Goal: Transaction & Acquisition: Purchase product/service

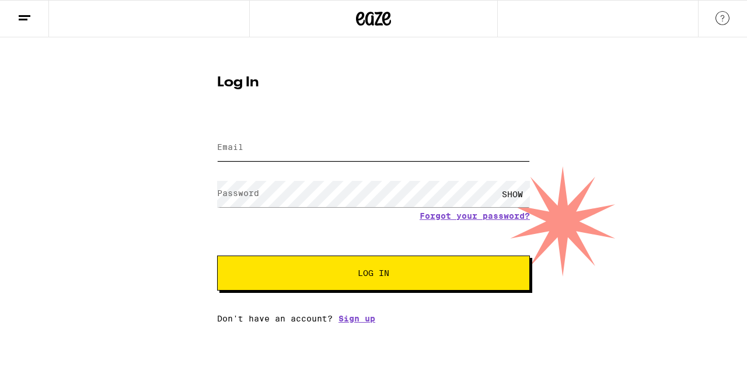
click at [300, 149] on input "Email" at bounding box center [373, 148] width 313 height 26
type input "[EMAIL_ADDRESS][DOMAIN_NAME]"
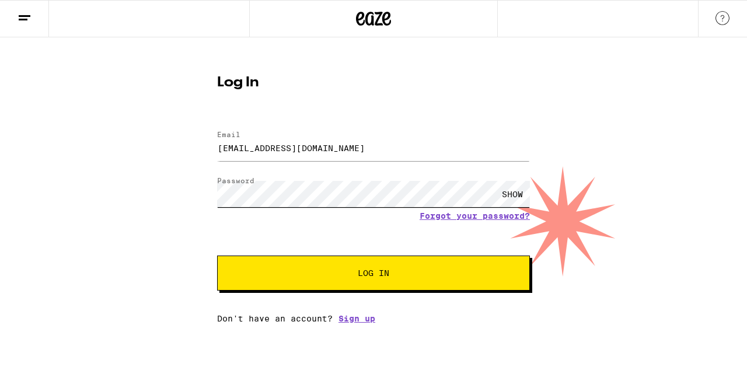
click at [217, 256] on button "Log In" at bounding box center [373, 273] width 313 height 35
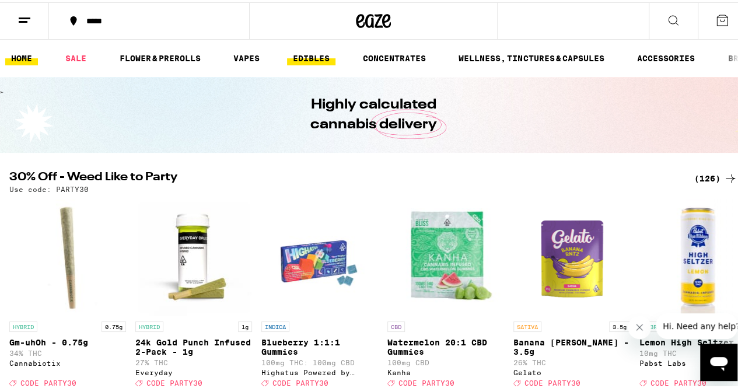
click at [306, 59] on link "EDIBLES" at bounding box center [311, 56] width 48 height 14
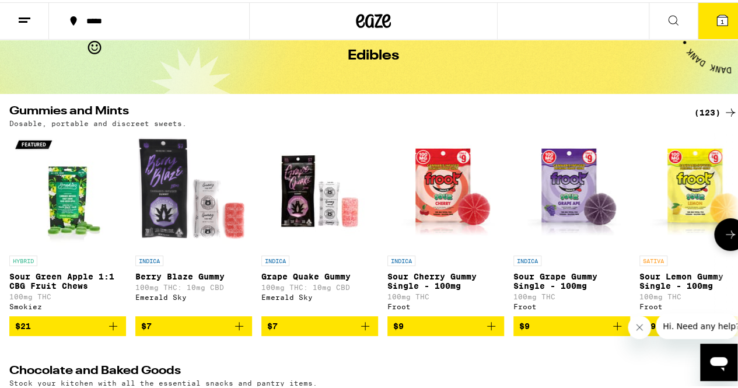
scroll to position [60, 0]
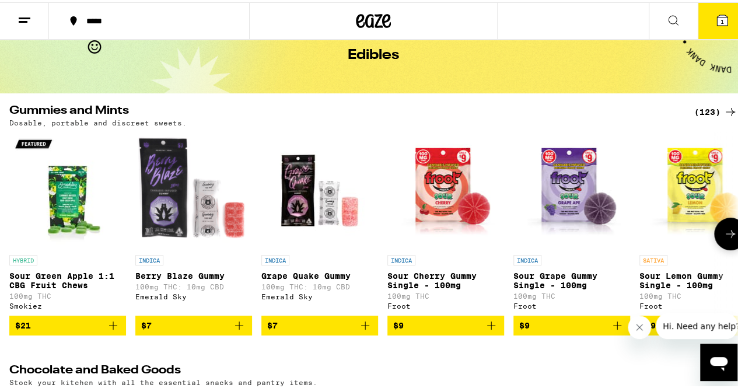
click at [724, 239] on icon at bounding box center [731, 232] width 14 height 14
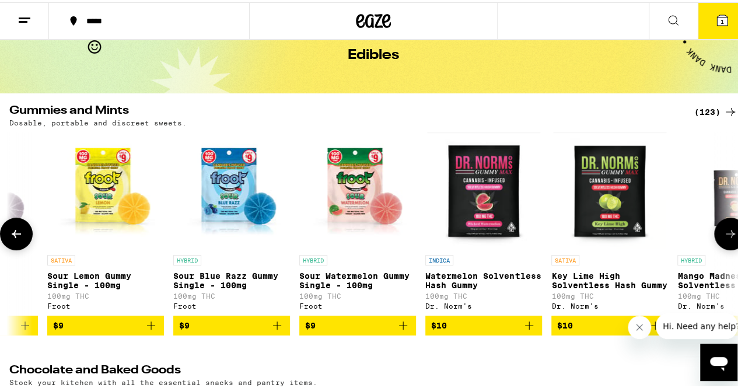
click at [724, 239] on icon at bounding box center [731, 232] width 14 height 14
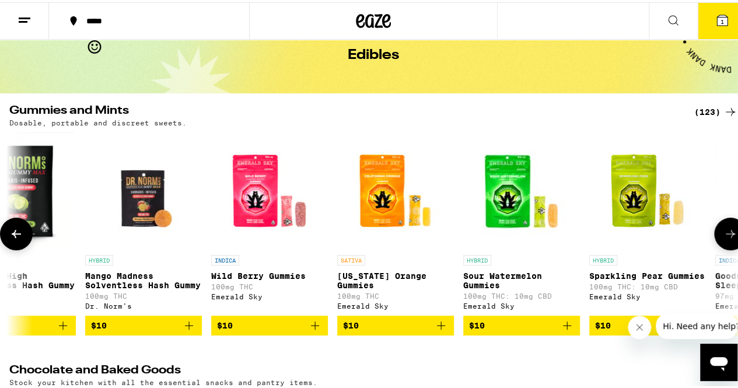
click at [724, 239] on icon at bounding box center [731, 232] width 14 height 14
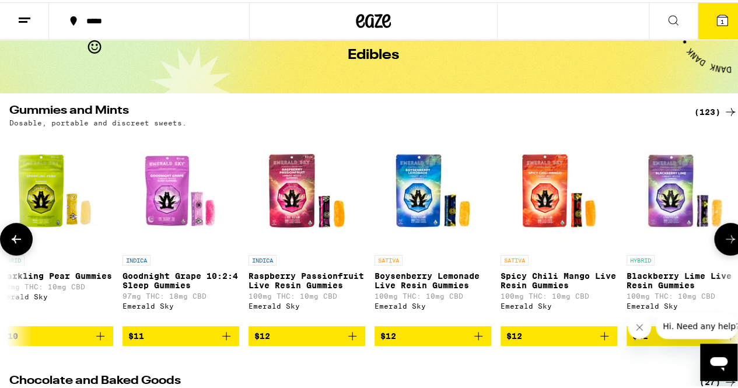
click at [724, 240] on icon at bounding box center [731, 237] width 14 height 14
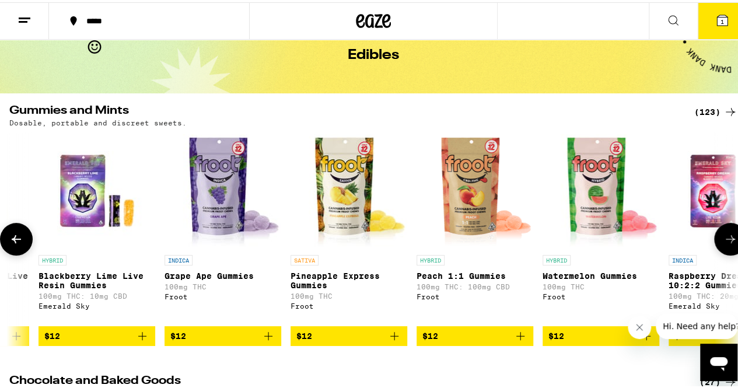
scroll to position [0, 2369]
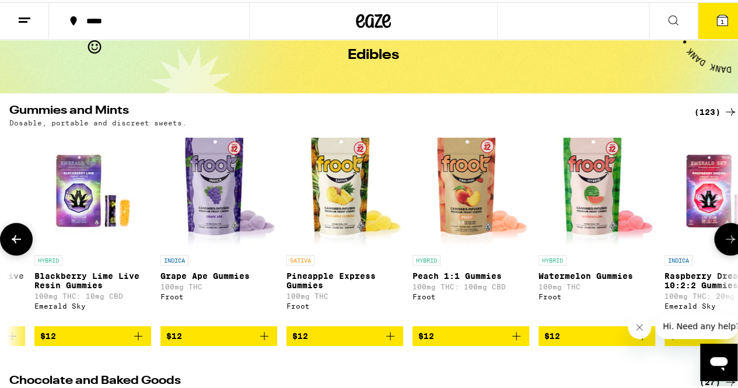
click at [724, 240] on icon at bounding box center [731, 237] width 14 height 14
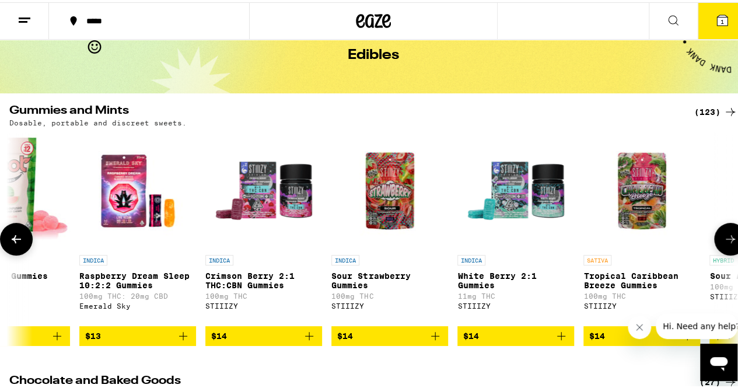
scroll to position [0, 2962]
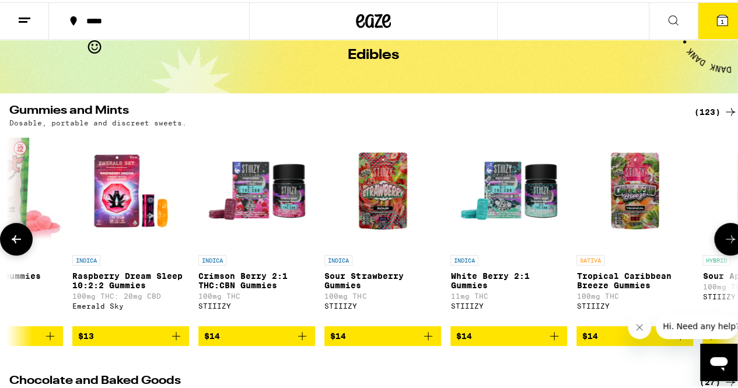
click at [724, 240] on icon at bounding box center [731, 237] width 14 height 14
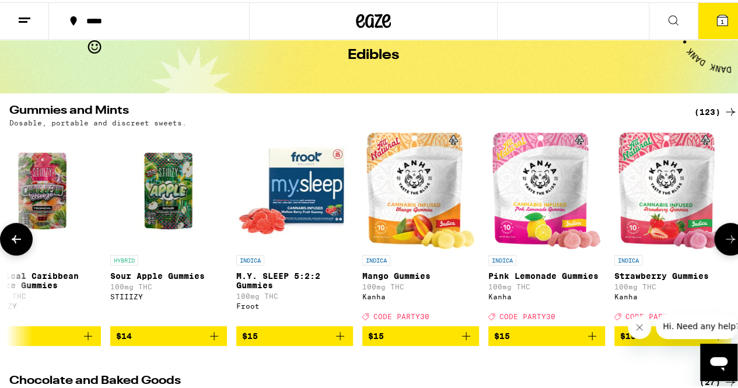
scroll to position [0, 3555]
click at [724, 240] on icon at bounding box center [731, 237] width 14 height 14
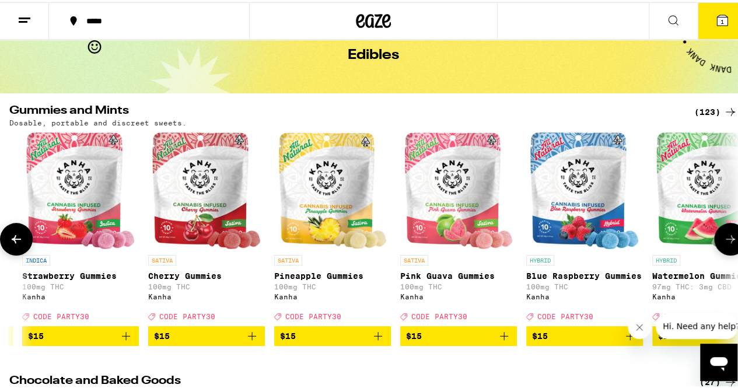
scroll to position [0, 4147]
click at [250, 341] on icon "Add to bag" at bounding box center [251, 334] width 14 height 14
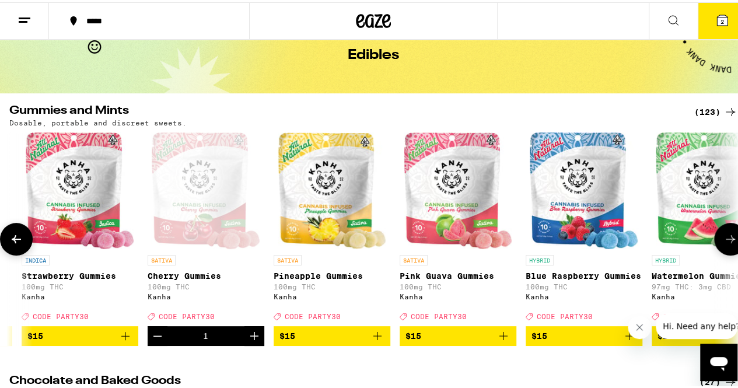
click at [724, 244] on icon at bounding box center [731, 237] width 14 height 14
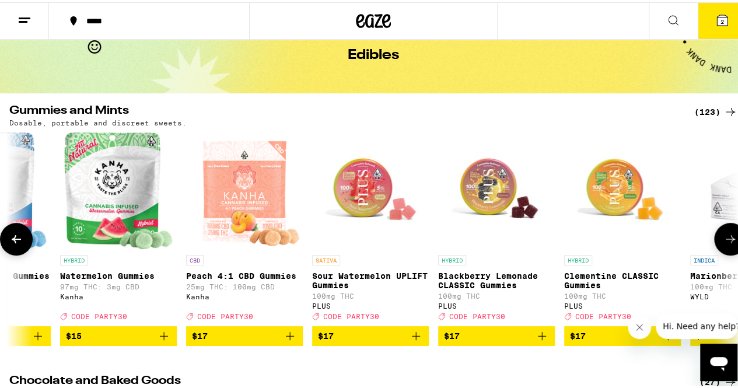
scroll to position [0, 4739]
click at [728, 244] on icon at bounding box center [731, 237] width 14 height 14
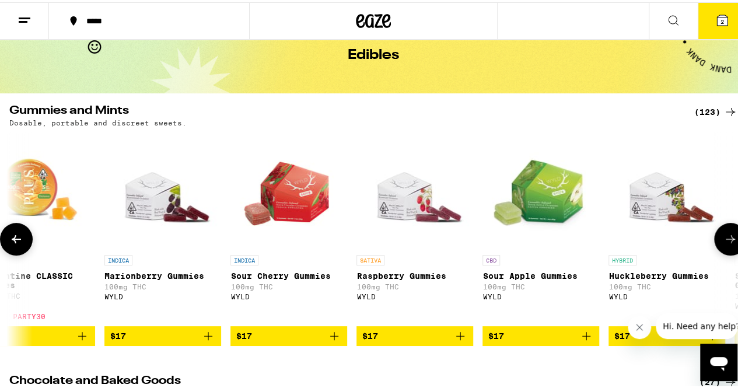
scroll to position [0, 5332]
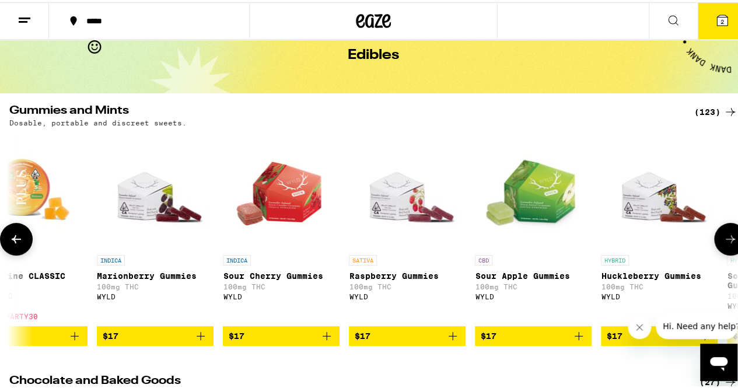
click at [726, 244] on icon at bounding box center [731, 237] width 14 height 14
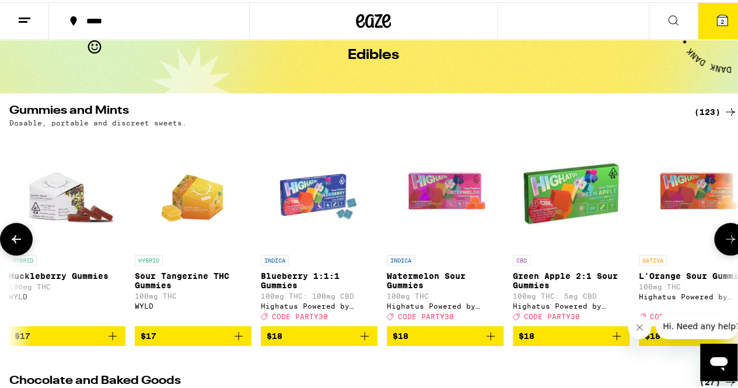
click at [725, 244] on icon at bounding box center [731, 237] width 14 height 14
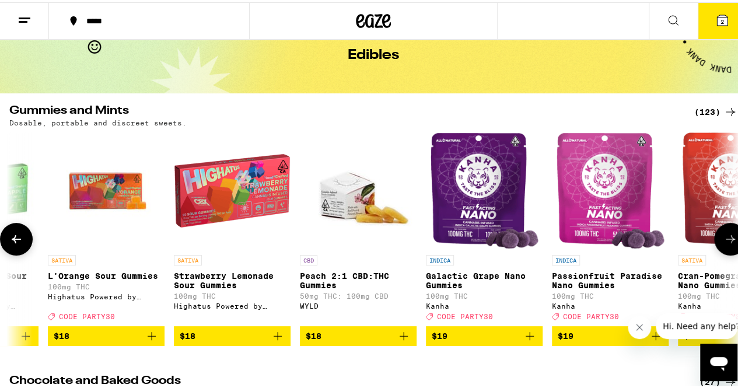
scroll to position [0, 6516]
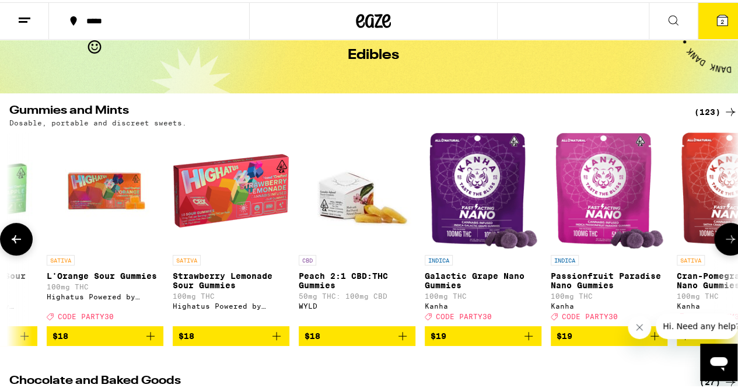
click at [725, 244] on icon at bounding box center [731, 237] width 14 height 14
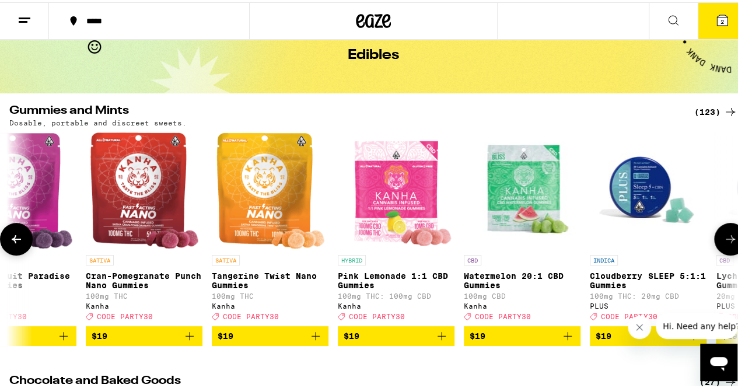
scroll to position [0, 7109]
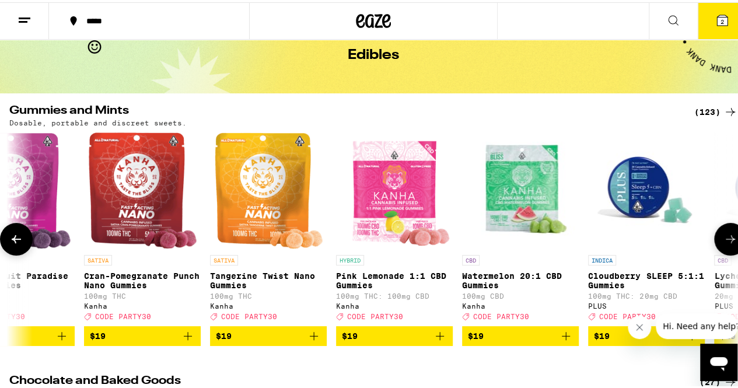
click at [725, 244] on icon at bounding box center [731, 237] width 14 height 14
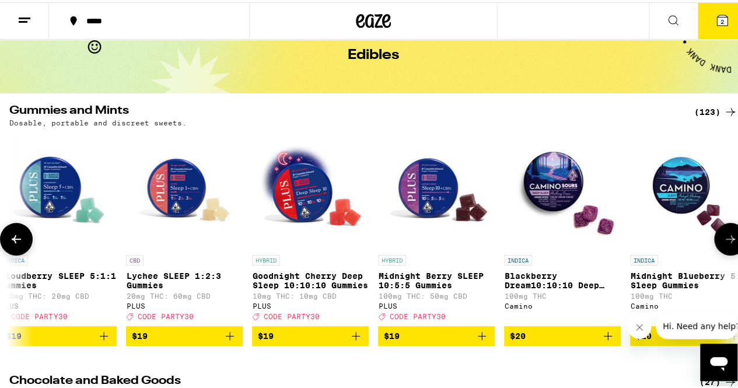
scroll to position [0, 7701]
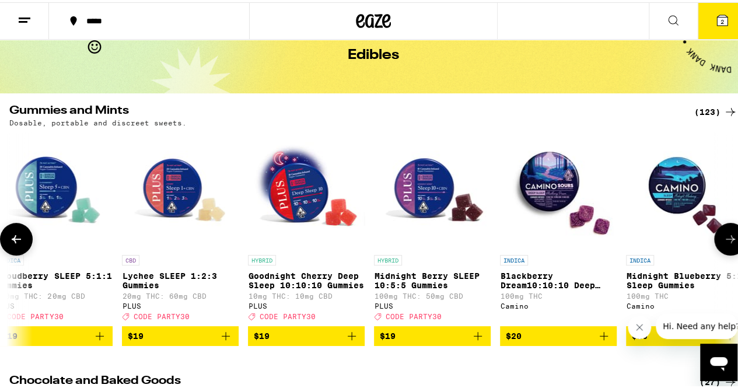
click at [725, 244] on icon at bounding box center [731, 237] width 14 height 14
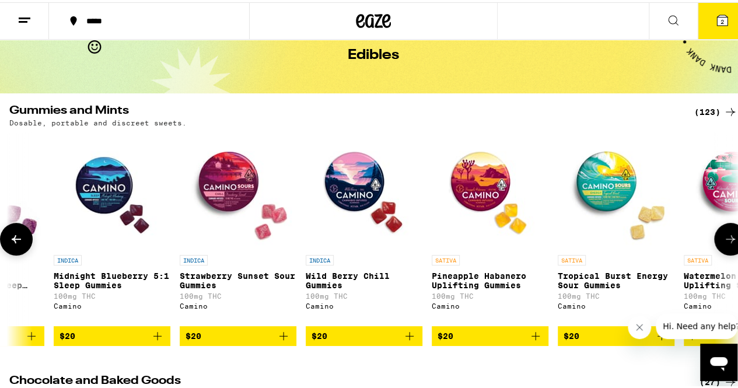
scroll to position [0, 8294]
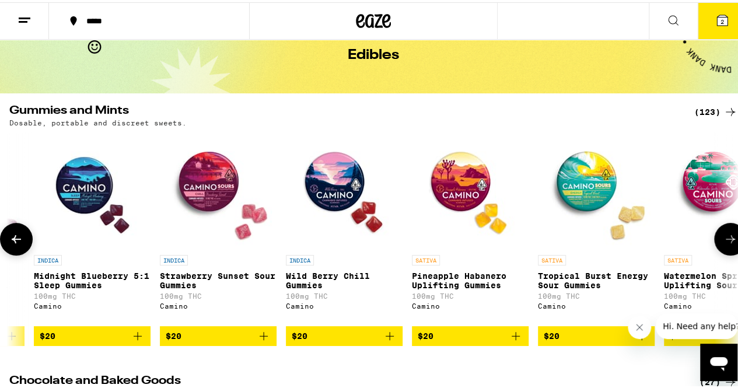
click at [725, 244] on icon at bounding box center [731, 237] width 14 height 14
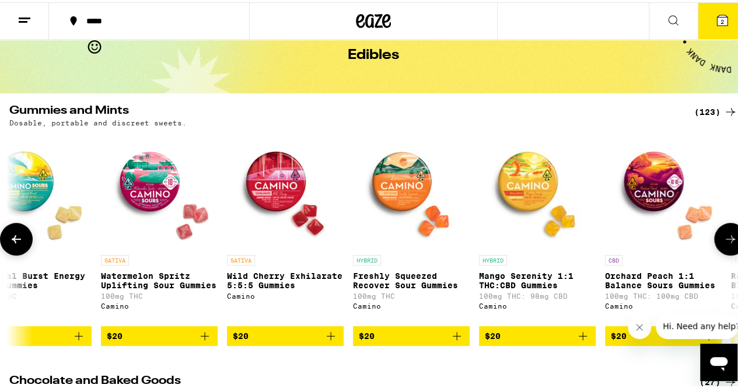
scroll to position [0, 8886]
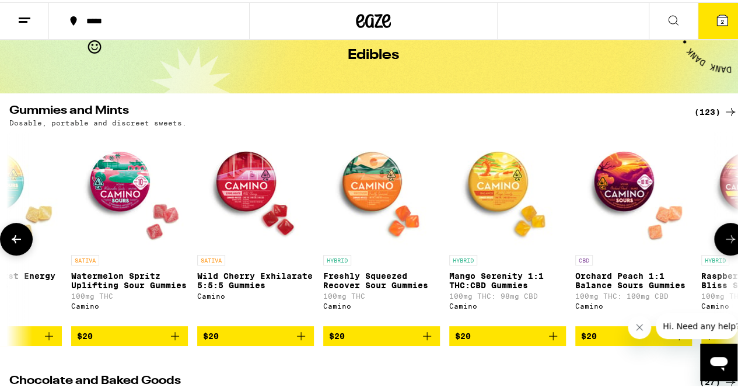
click at [725, 244] on icon at bounding box center [731, 237] width 14 height 14
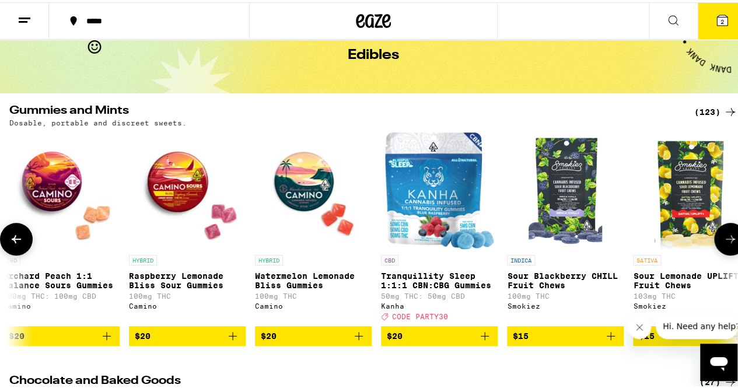
scroll to position [0, 9479]
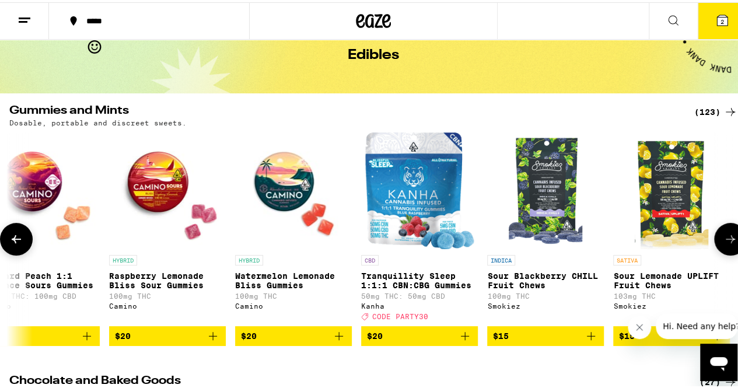
click at [724, 243] on icon at bounding box center [731, 237] width 14 height 14
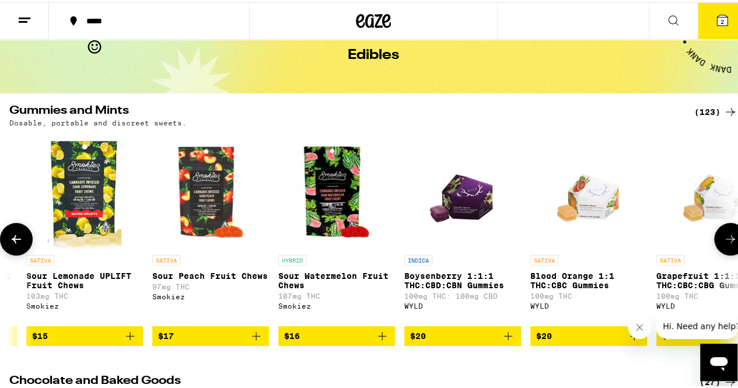
scroll to position [0, 10071]
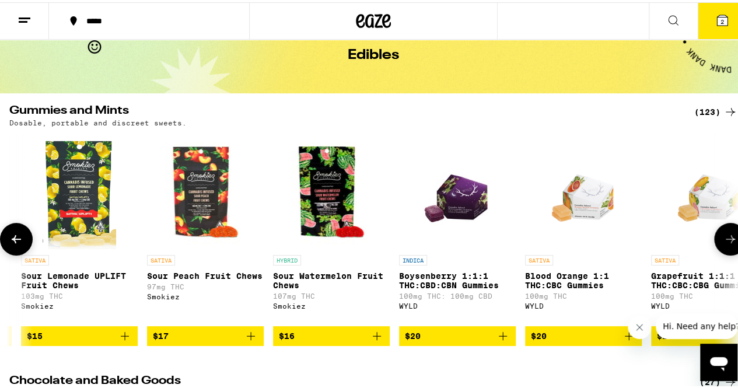
click at [124, 338] on icon "Add to bag" at bounding box center [125, 334] width 8 height 8
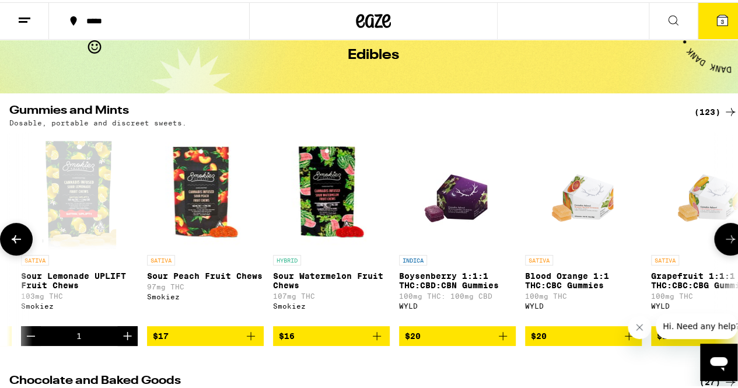
click at [726, 243] on icon at bounding box center [731, 237] width 14 height 14
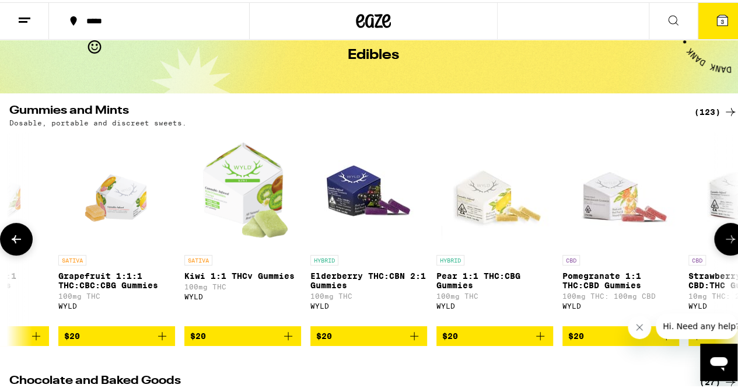
click at [726, 243] on icon at bounding box center [731, 237] width 14 height 14
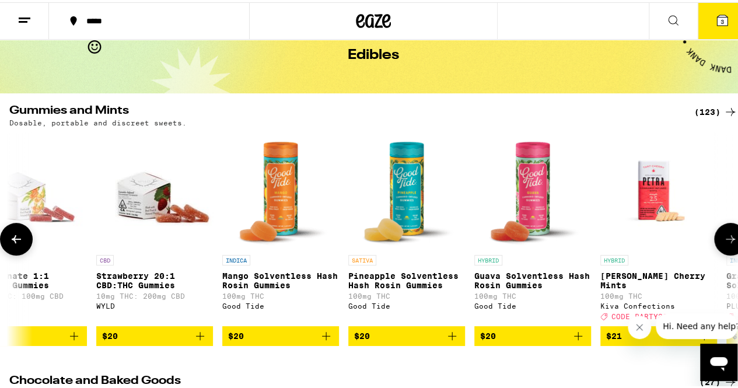
click at [726, 243] on icon at bounding box center [731, 237] width 14 height 14
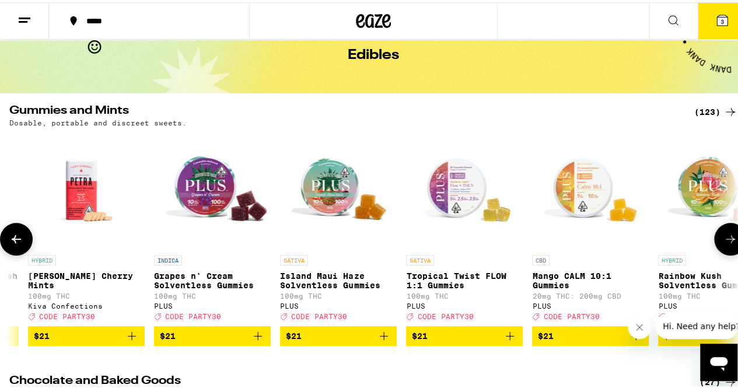
scroll to position [0, 11848]
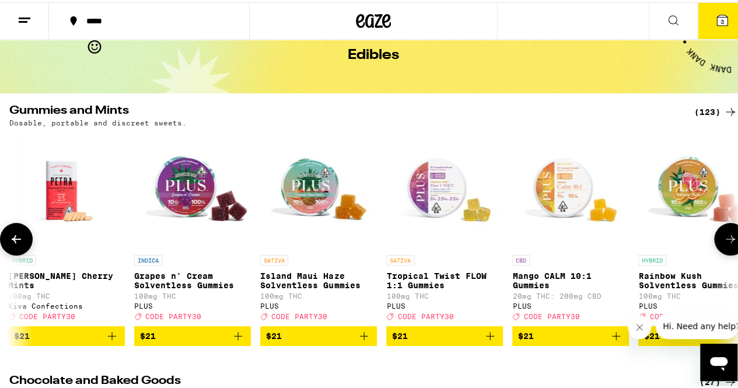
click at [726, 243] on icon at bounding box center [731, 237] width 14 height 14
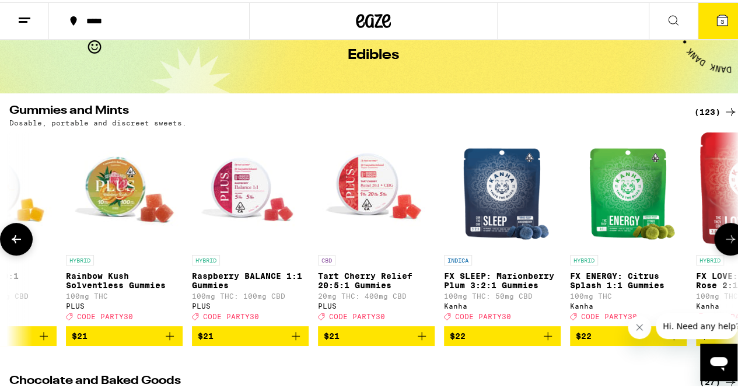
scroll to position [0, 12441]
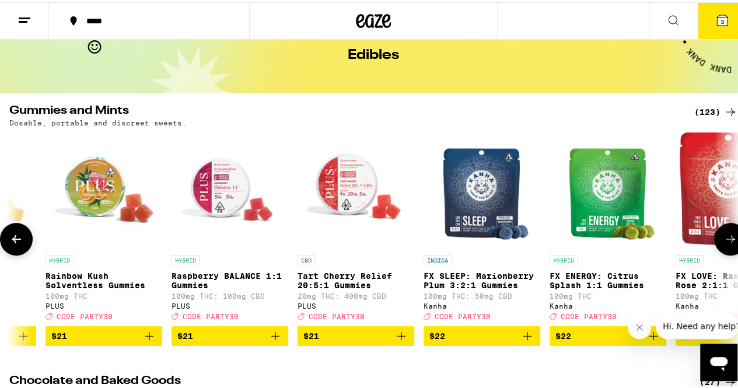
click at [726, 243] on icon at bounding box center [731, 237] width 14 height 14
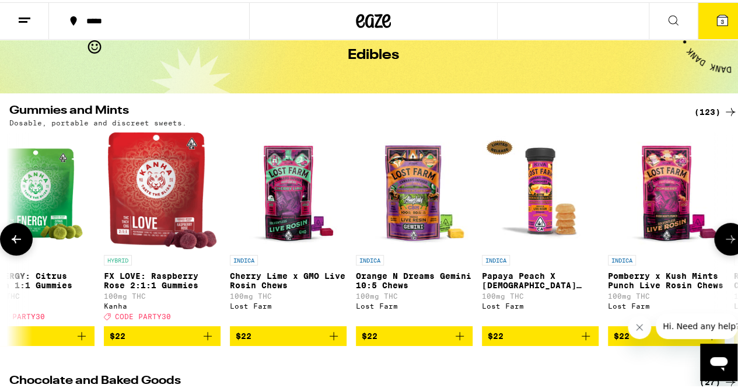
scroll to position [0, 13033]
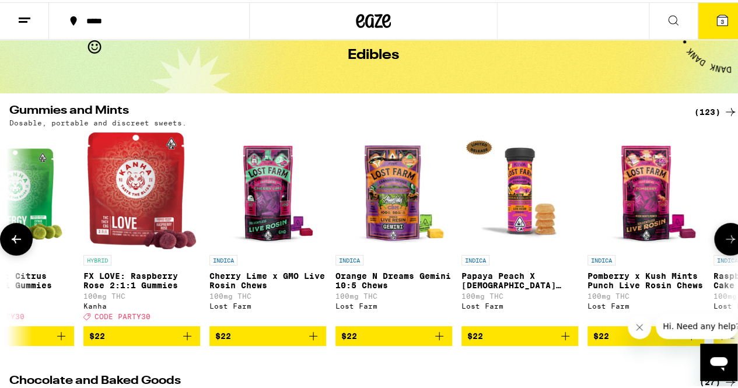
click at [726, 243] on icon at bounding box center [731, 237] width 14 height 14
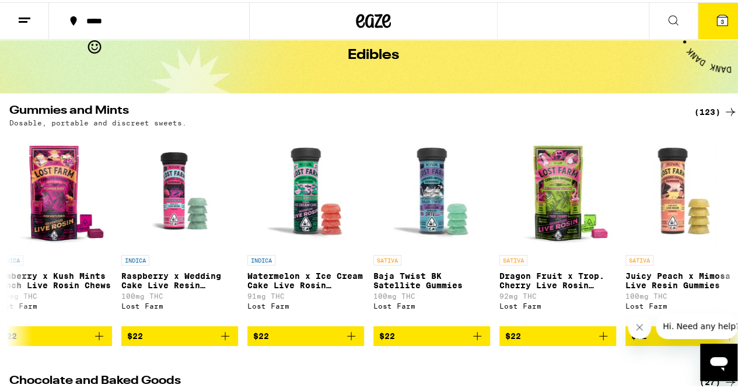
scroll to position [0, 0]
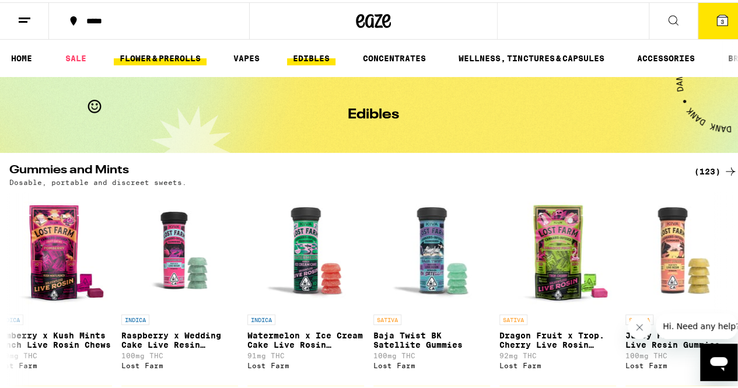
click at [175, 58] on link "FLOWER & PREROLLS" at bounding box center [160, 56] width 93 height 14
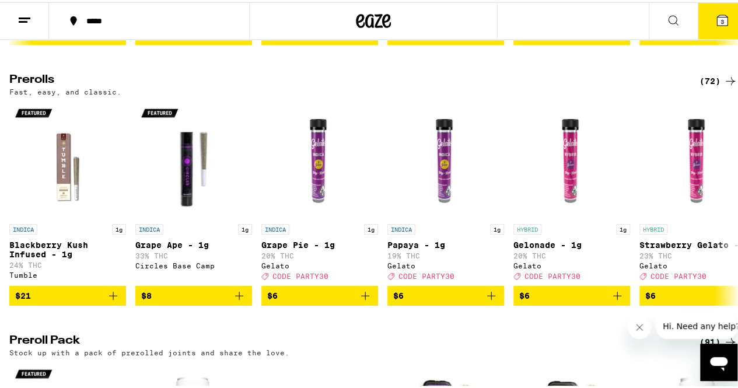
scroll to position [606, 0]
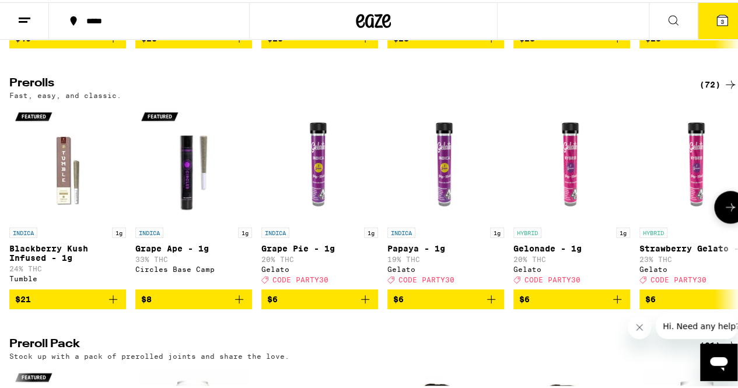
click at [728, 212] on icon at bounding box center [731, 205] width 14 height 14
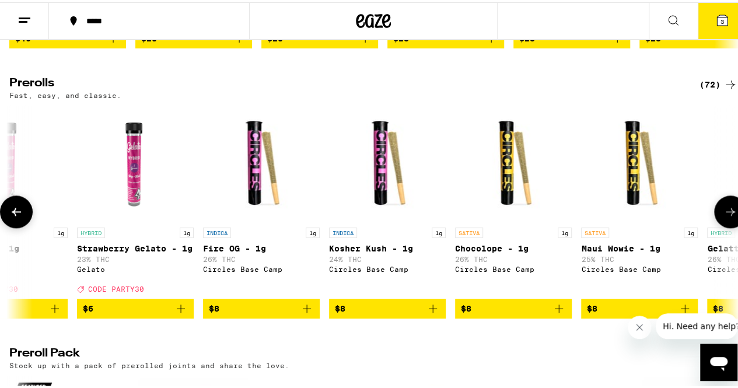
scroll to position [0, 592]
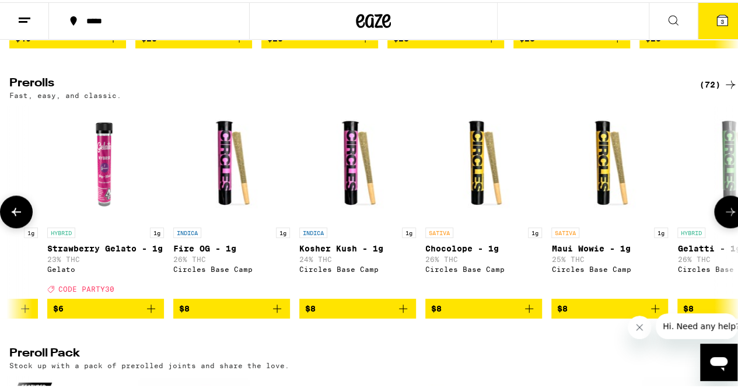
click at [728, 223] on button at bounding box center [730, 209] width 33 height 33
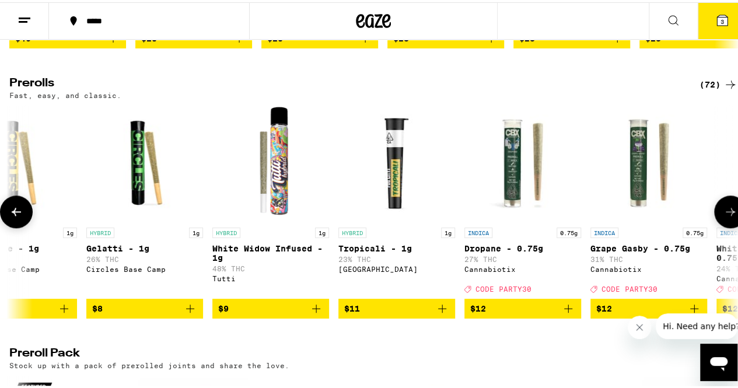
scroll to position [0, 1184]
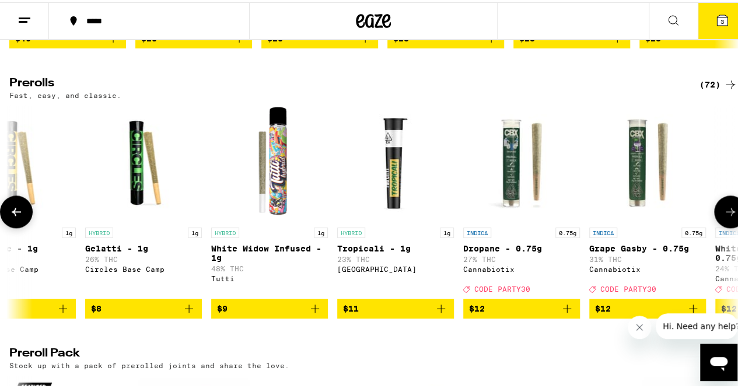
click at [728, 223] on button at bounding box center [730, 209] width 33 height 33
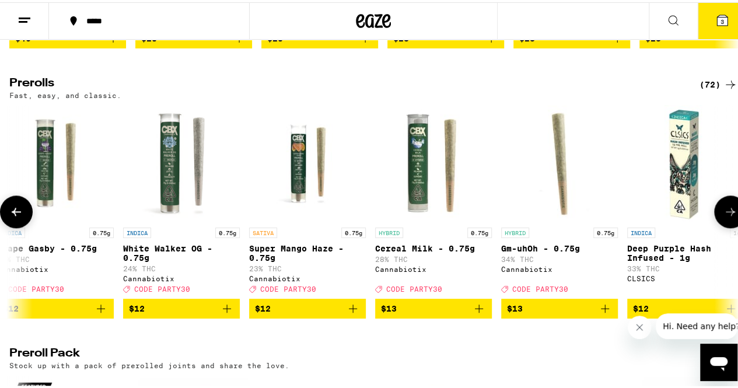
scroll to position [0, 1777]
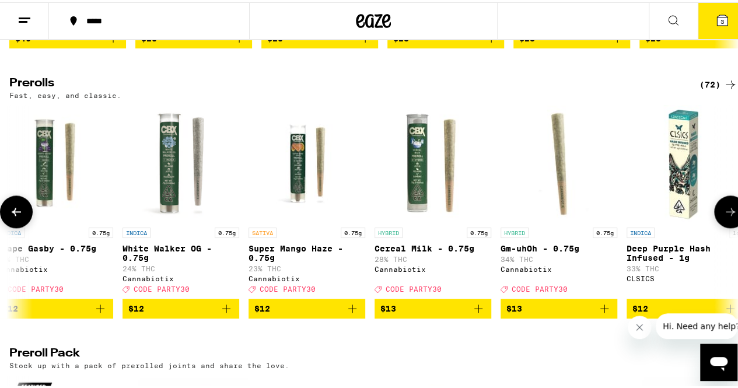
click at [728, 223] on button at bounding box center [730, 209] width 33 height 33
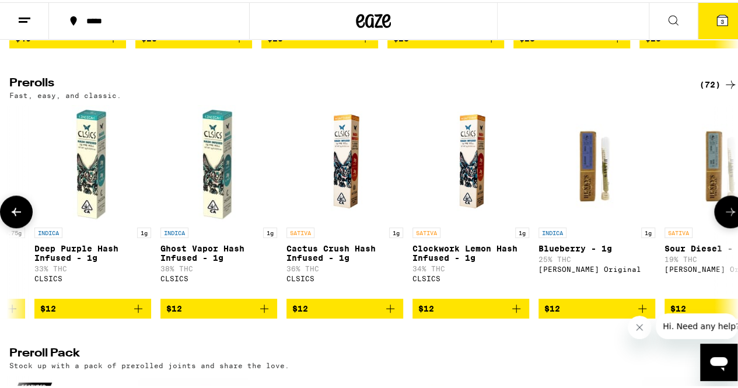
click at [728, 223] on button at bounding box center [730, 209] width 33 height 33
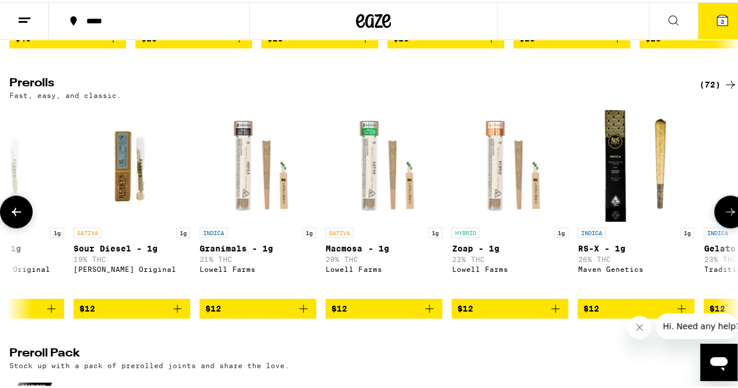
scroll to position [0, 2962]
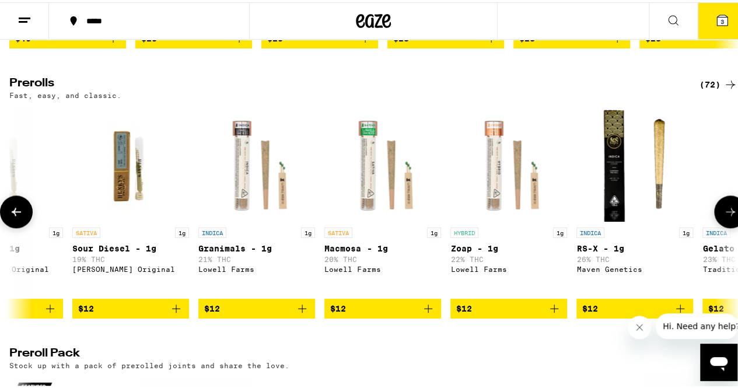
click at [728, 223] on button at bounding box center [730, 209] width 33 height 33
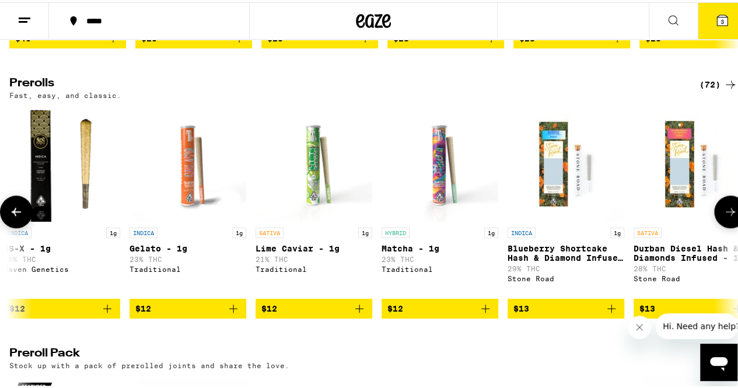
scroll to position [0, 3555]
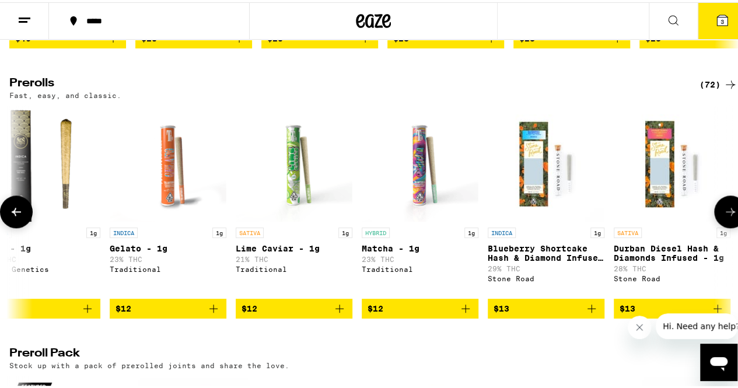
click at [728, 223] on button at bounding box center [730, 209] width 33 height 33
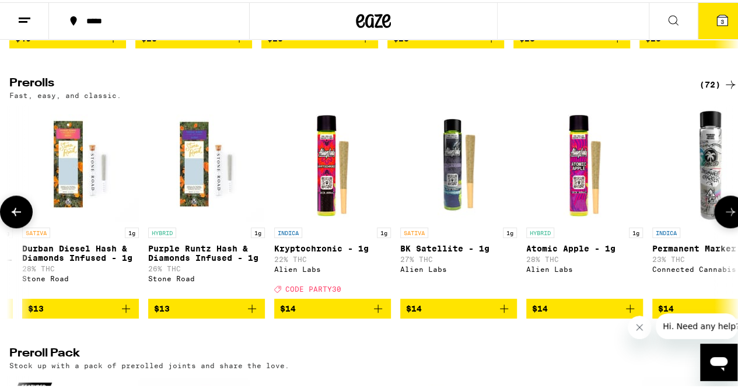
scroll to position [0, 4147]
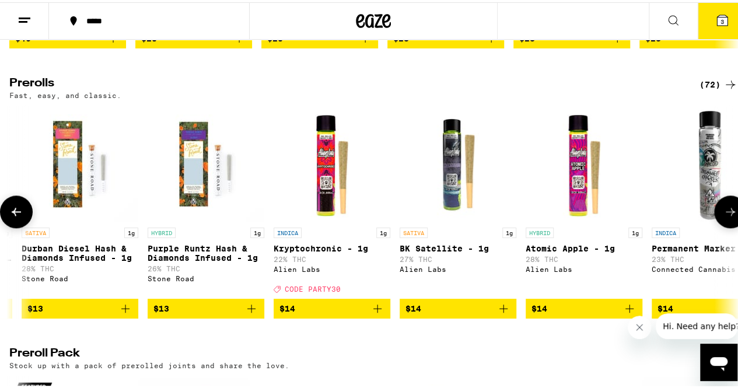
click at [16, 216] on icon at bounding box center [16, 209] width 14 height 14
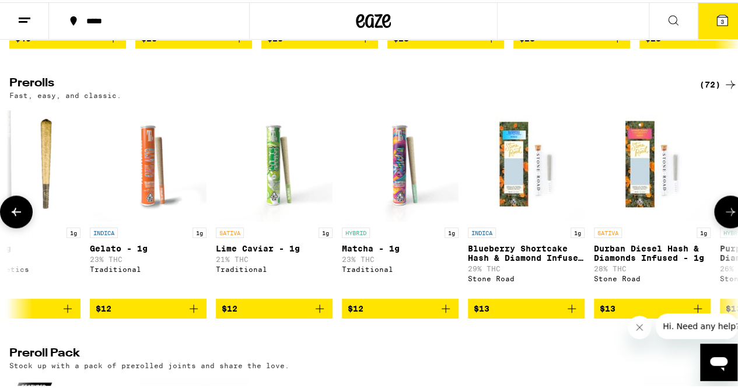
scroll to position [0, 3555]
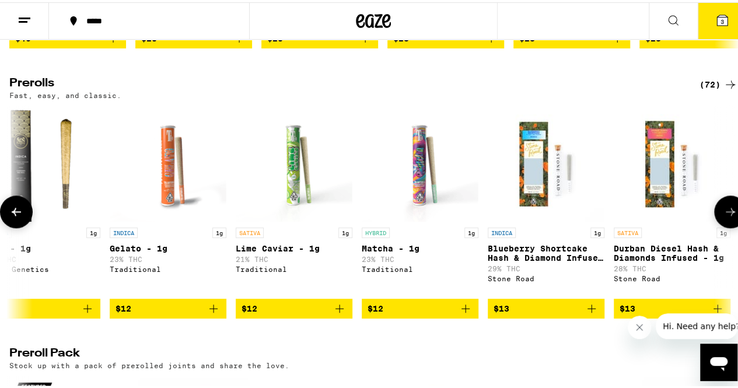
click at [724, 216] on icon at bounding box center [731, 209] width 14 height 14
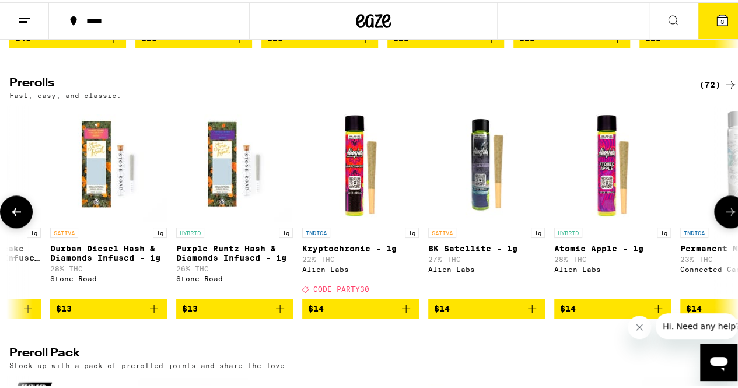
scroll to position [0, 4147]
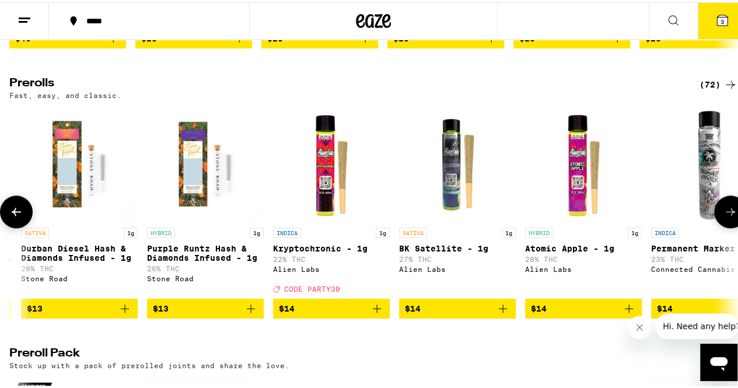
click at [724, 216] on icon at bounding box center [731, 209] width 14 height 14
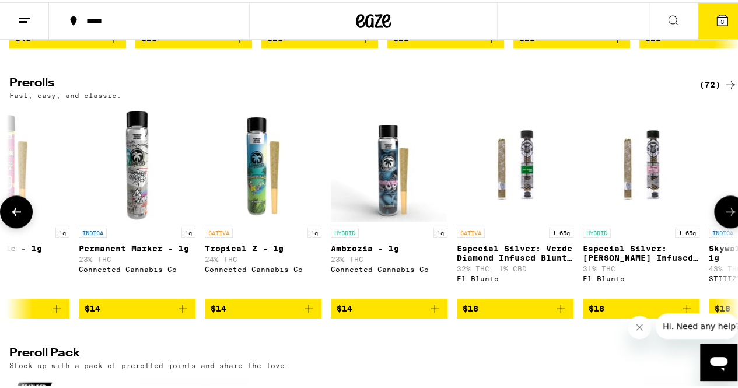
scroll to position [0, 4740]
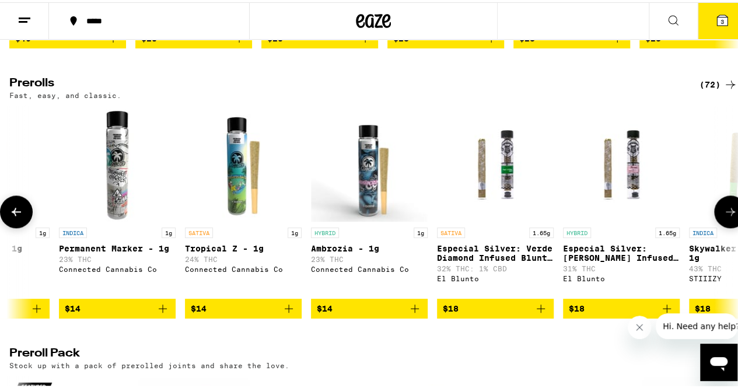
click at [724, 216] on icon at bounding box center [731, 209] width 14 height 14
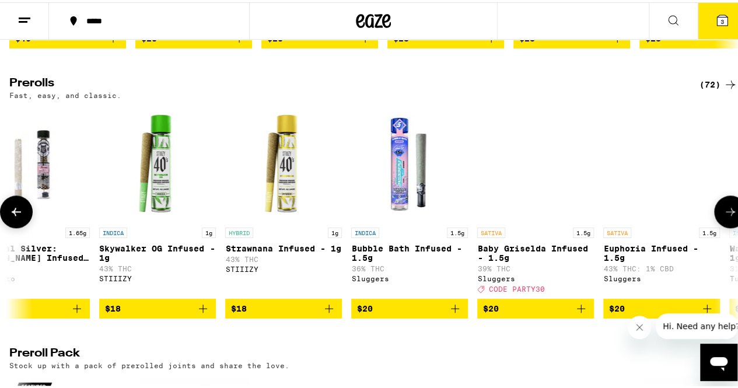
scroll to position [0, 5332]
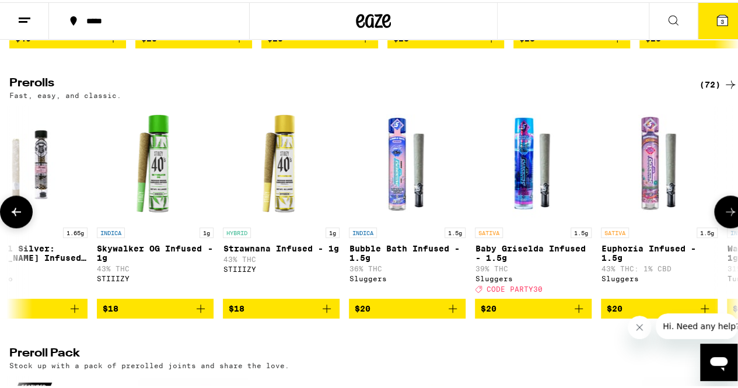
click at [724, 216] on icon at bounding box center [731, 209] width 14 height 14
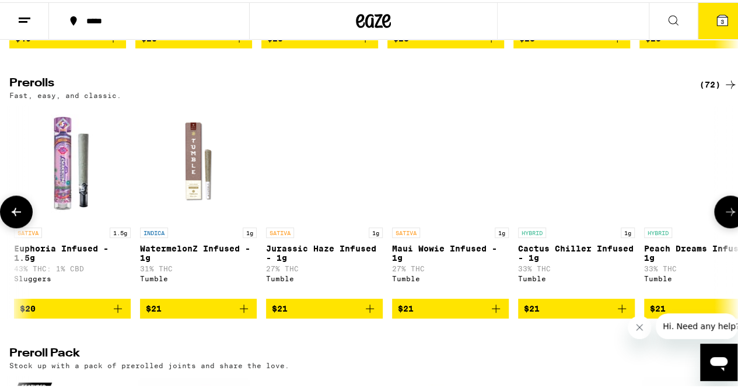
scroll to position [0, 5925]
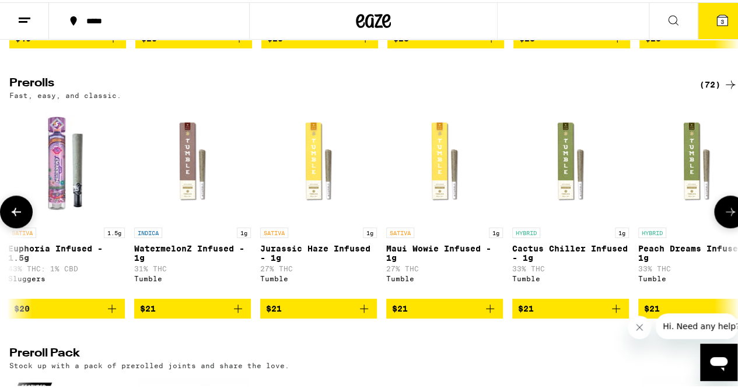
click at [724, 216] on icon at bounding box center [731, 209] width 14 height 14
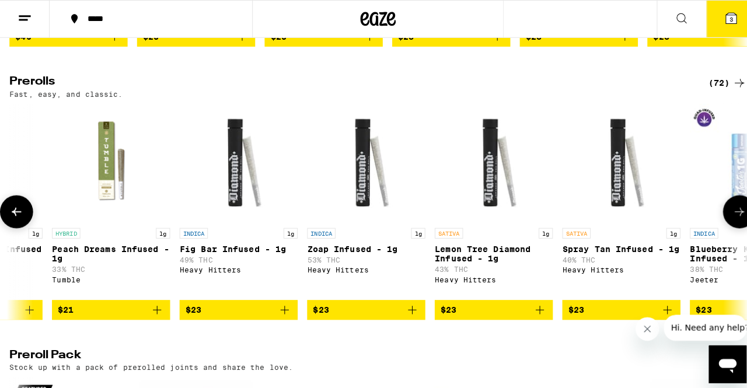
scroll to position [0, 6517]
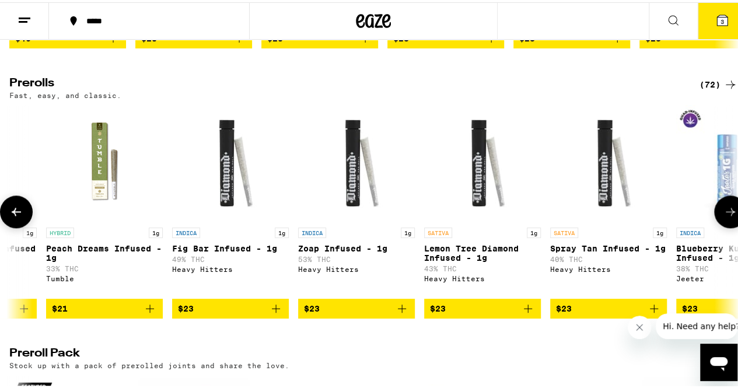
click at [149, 310] on icon "Add to bag" at bounding box center [150, 306] width 8 height 8
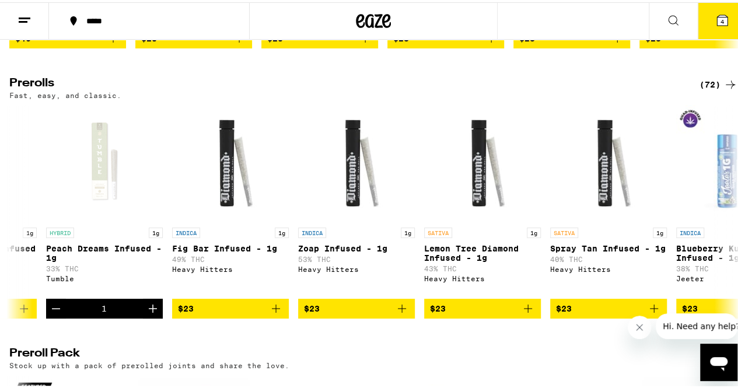
click at [721, 20] on span "4" at bounding box center [723, 19] width 4 height 7
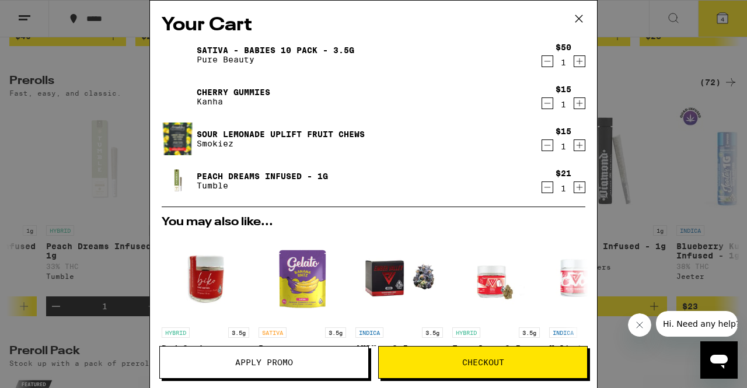
click at [542, 62] on icon "Decrement" at bounding box center [547, 61] width 11 height 14
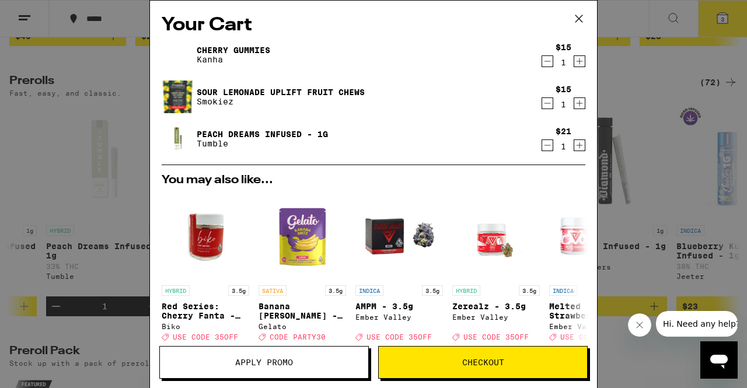
click at [404, 352] on button "Checkout" at bounding box center [482, 362] width 209 height 33
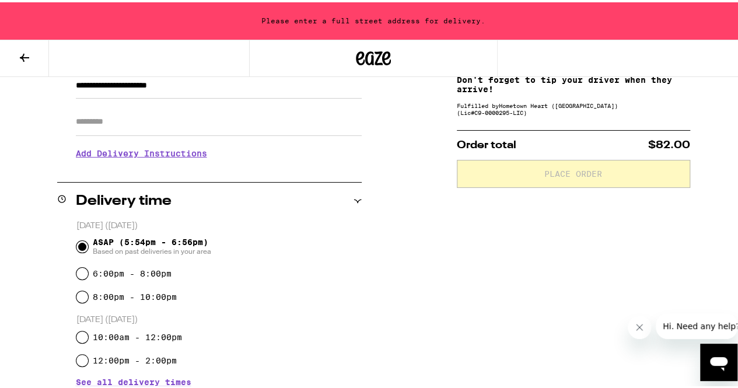
scroll to position [184, 0]
click at [79, 274] on input "6:00pm - 8:00pm" at bounding box center [82, 271] width 12 height 12
radio input "true"
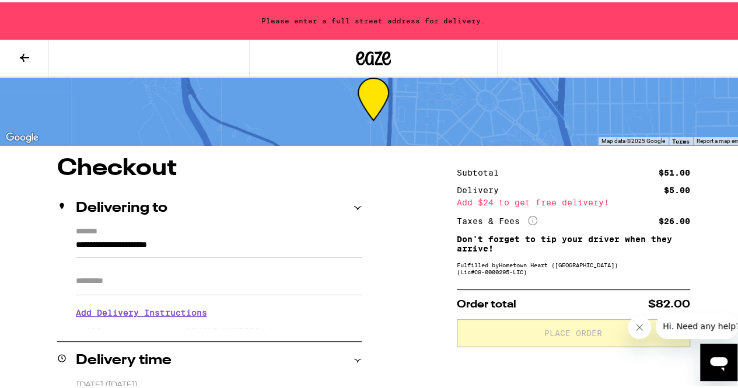
scroll to position [73, 0]
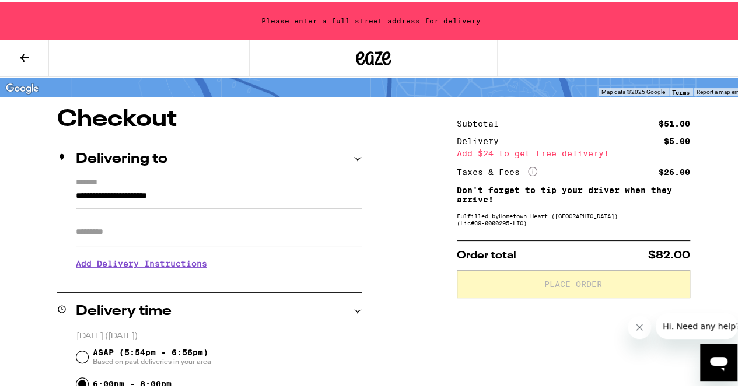
click at [163, 188] on input "**********" at bounding box center [219, 197] width 286 height 20
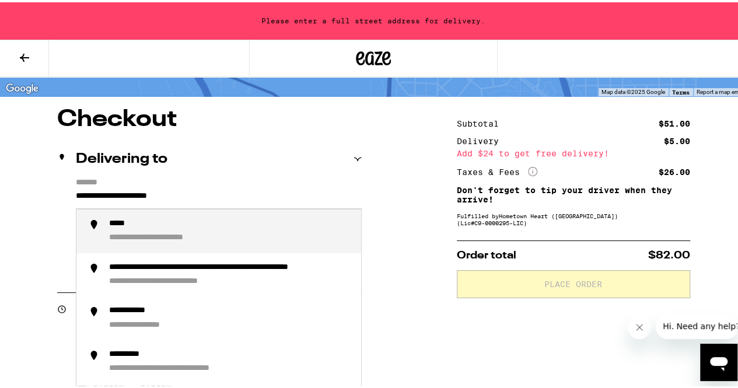
click at [76, 193] on input "**********" at bounding box center [219, 197] width 286 height 20
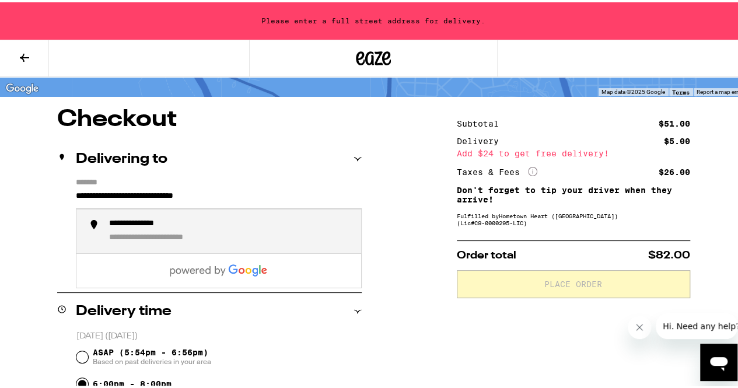
click at [137, 232] on div "**********" at bounding box center [175, 235] width 132 height 11
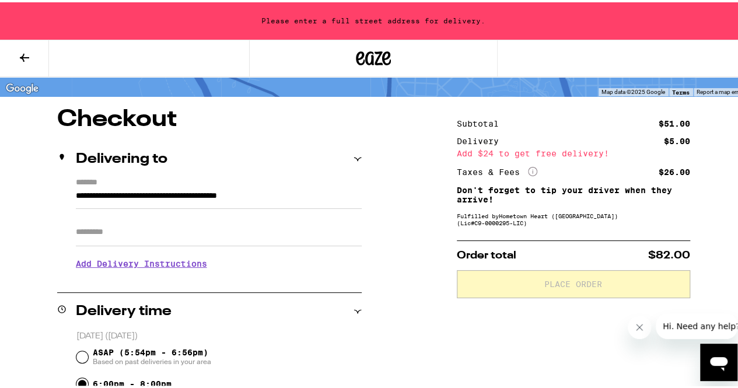
type input "**********"
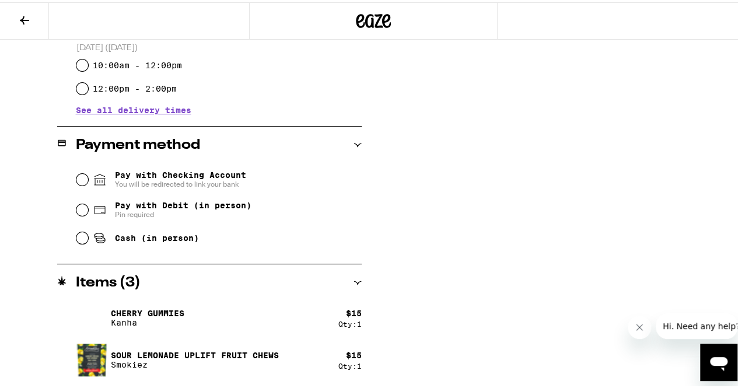
scroll to position [420, 0]
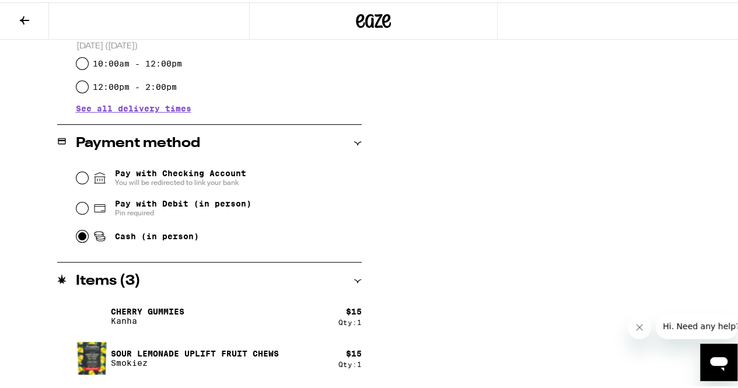
click at [79, 235] on input "Cash (in person)" at bounding box center [82, 234] width 12 height 12
radio input "true"
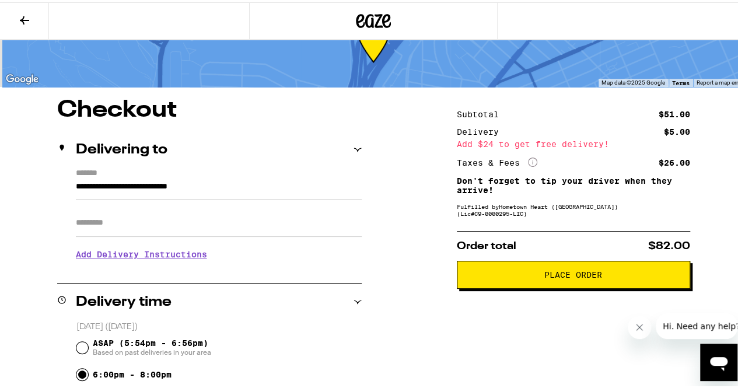
scroll to position [158, 0]
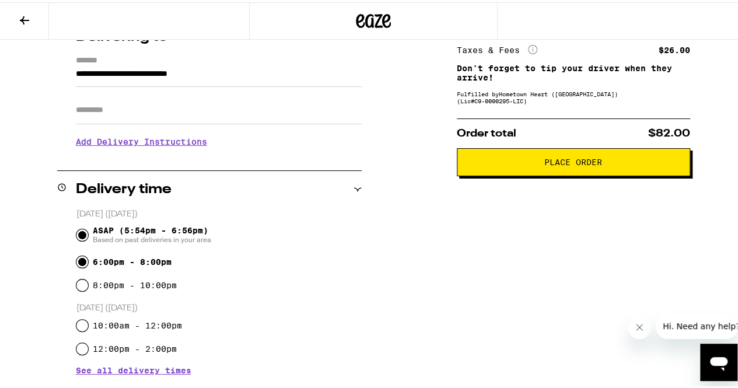
click at [84, 233] on input "ASAP (5:54pm - 6:56pm) Based on past deliveries in your area" at bounding box center [82, 233] width 12 height 12
radio input "true"
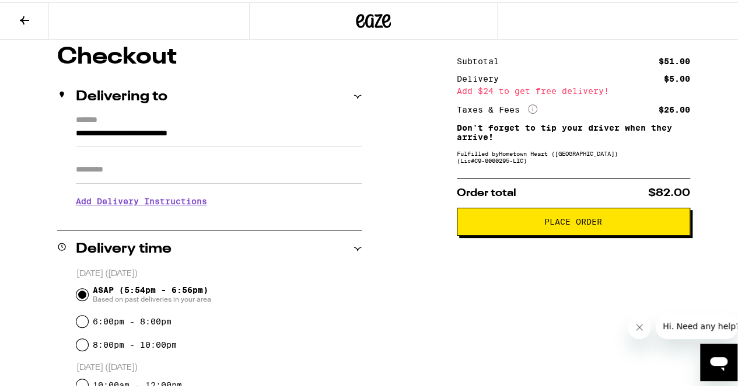
scroll to position [100, 0]
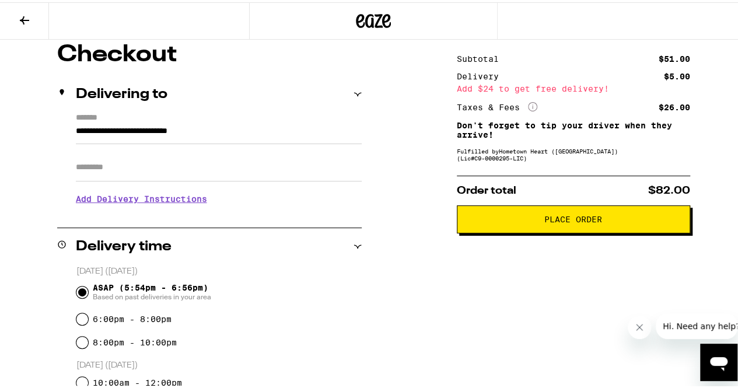
click at [534, 221] on span "Place Order" at bounding box center [574, 217] width 214 height 8
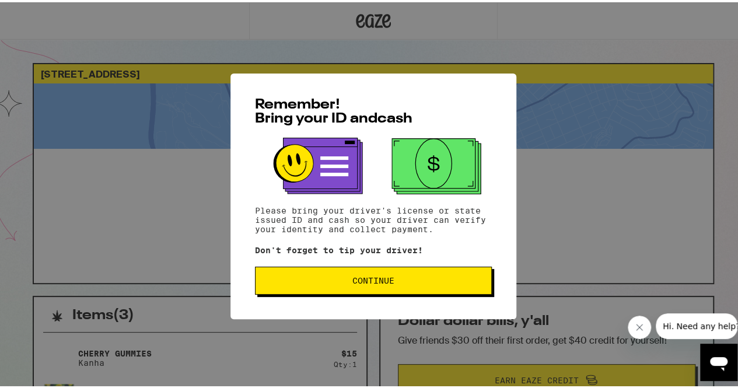
click at [416, 282] on span "Continue" at bounding box center [373, 278] width 217 height 8
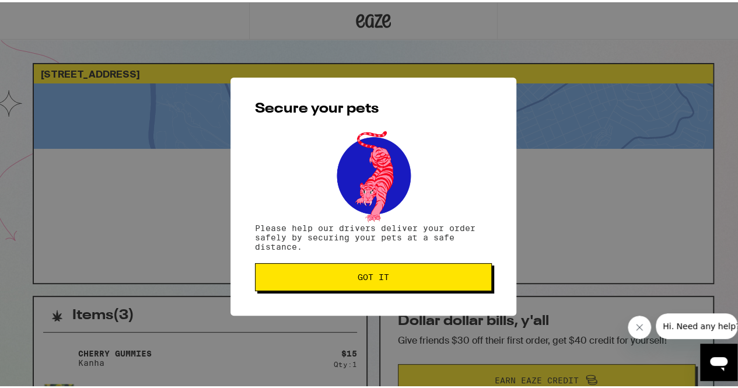
click at [416, 282] on button "Got it" at bounding box center [373, 275] width 237 height 28
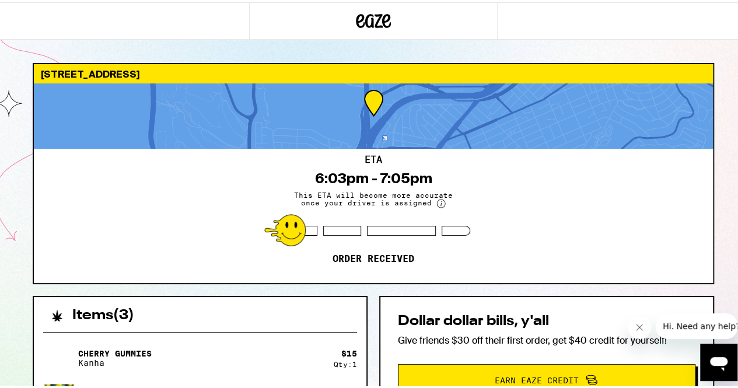
click at [416, 282] on div "Secure your pets Please help our drivers deliver your order safely by securing …" at bounding box center [373, 194] width 747 height 388
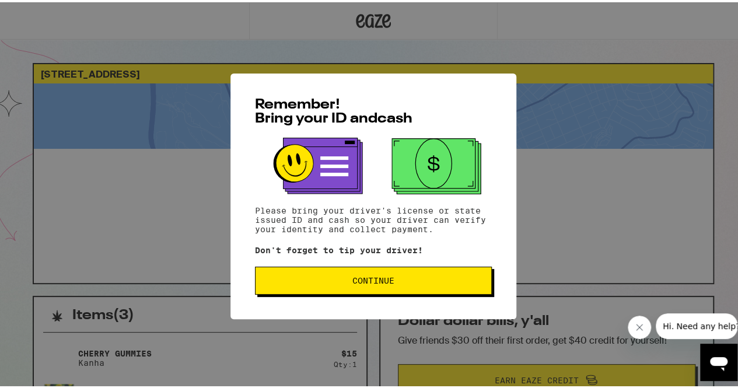
click at [404, 280] on span "Continue" at bounding box center [373, 278] width 217 height 8
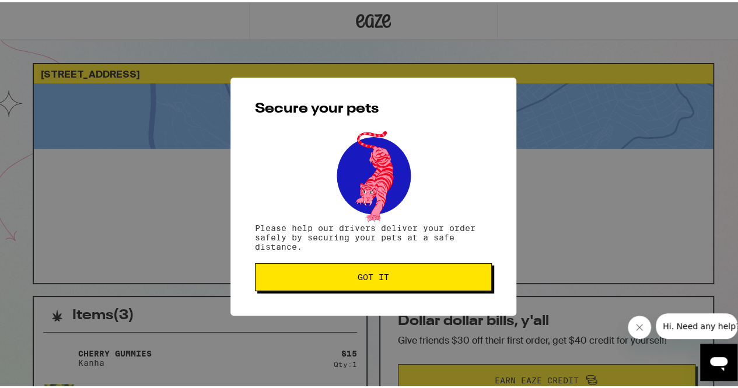
click at [387, 271] on button "Got it" at bounding box center [373, 275] width 237 height 28
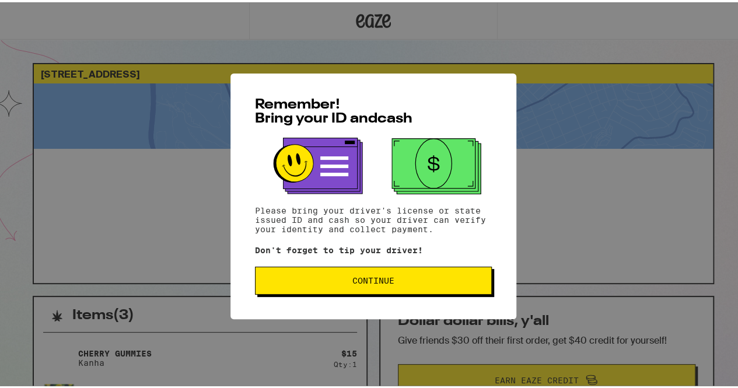
click at [342, 282] on span "Continue" at bounding box center [373, 278] width 217 height 8
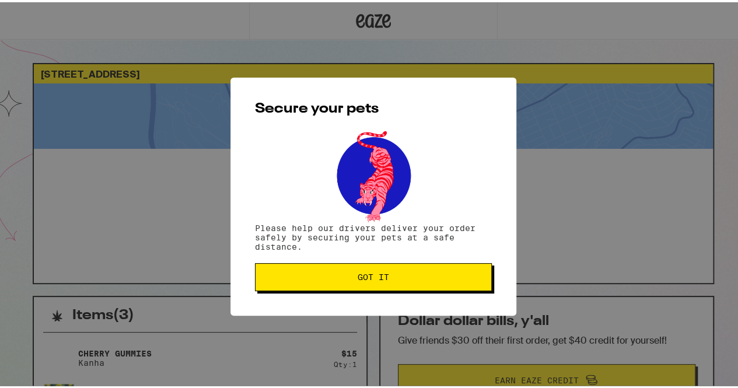
click at [365, 277] on span "Got it" at bounding box center [374, 275] width 32 height 8
